Goal: Information Seeking & Learning: Learn about a topic

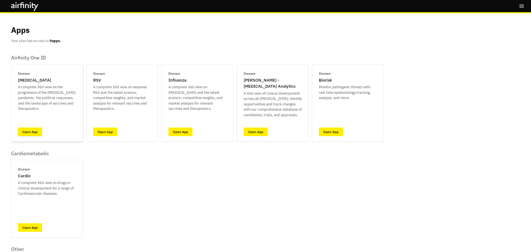
click at [29, 127] on link "Open App" at bounding box center [30, 131] width 24 height 9
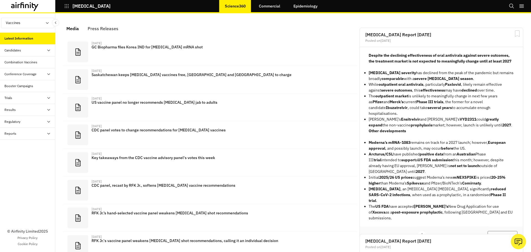
scroll to position [328, 162]
click at [20, 73] on div "Conference Coverage" at bounding box center [20, 74] width 32 height 5
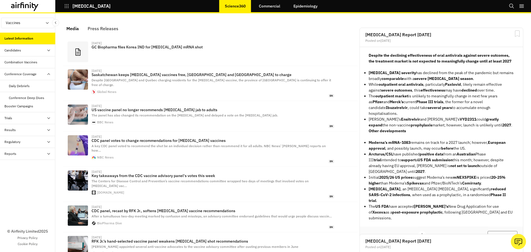
scroll to position [336, 162]
click at [20, 100] on div "Conference Deep Dives" at bounding box center [27, 98] width 55 height 12
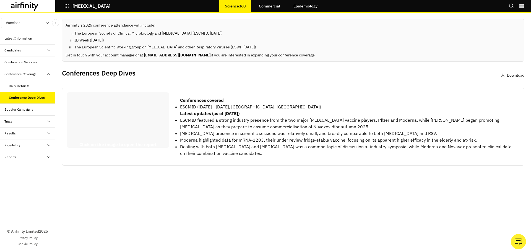
click at [24, 82] on div "Daily Debriefs" at bounding box center [27, 86] width 55 height 12
